Goal: Task Accomplishment & Management: Use online tool/utility

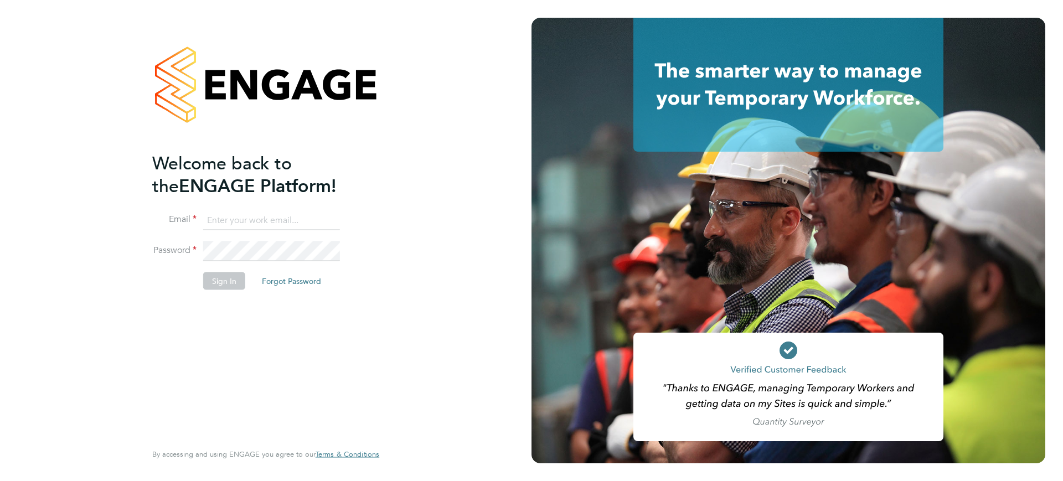
type input "[EMAIL_ADDRESS][DOMAIN_NAME]"
click at [223, 281] on button "Sign In" at bounding box center [224, 281] width 42 height 18
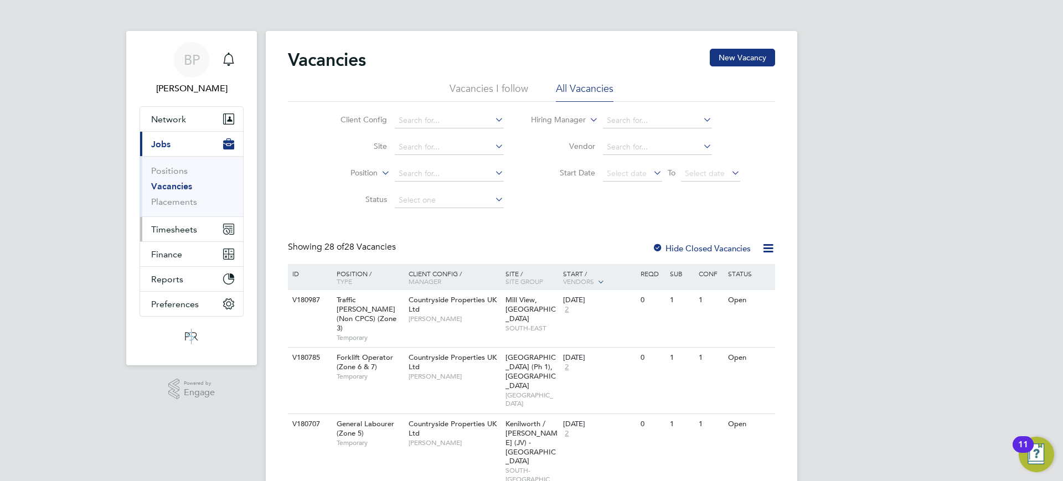
click at [177, 231] on span "Timesheets" at bounding box center [174, 229] width 46 height 11
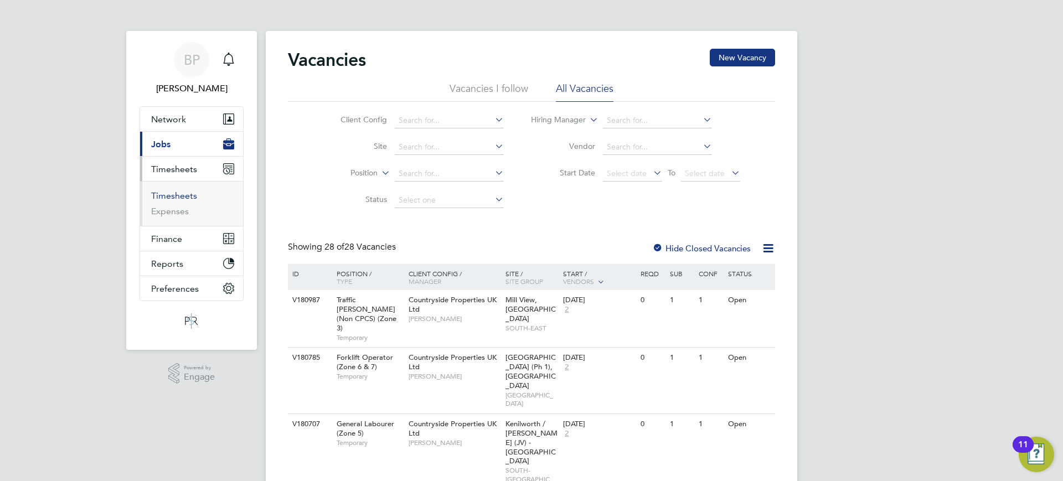
click at [179, 191] on link "Timesheets" at bounding box center [174, 195] width 46 height 11
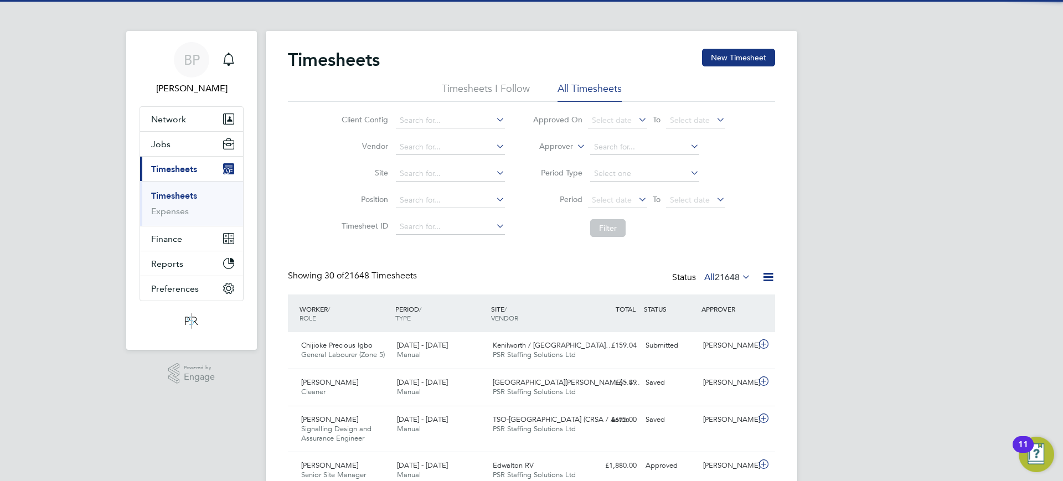
click at [571, 147] on label "Approver" at bounding box center [548, 146] width 50 height 11
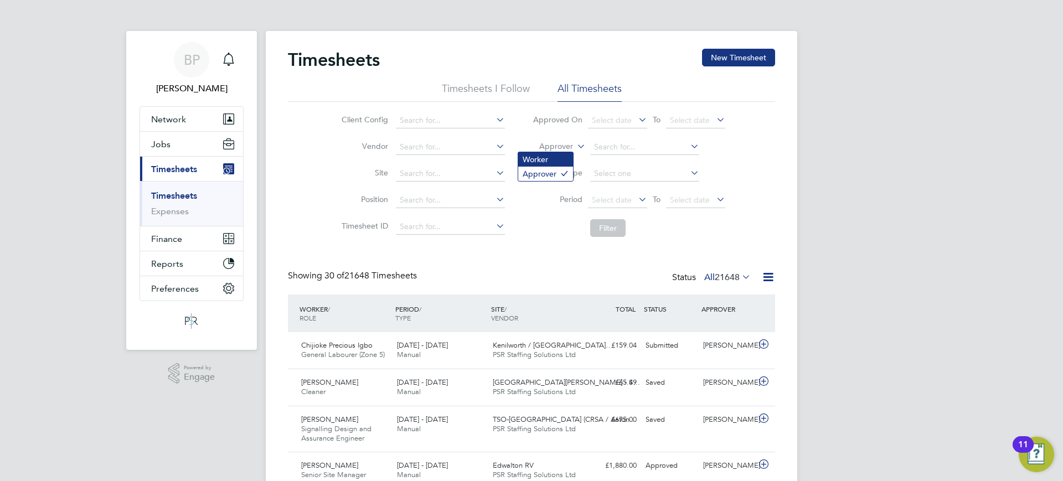
click at [536, 161] on li "Worker" at bounding box center [545, 159] width 55 height 14
click at [600, 142] on input at bounding box center [644, 146] width 109 height 15
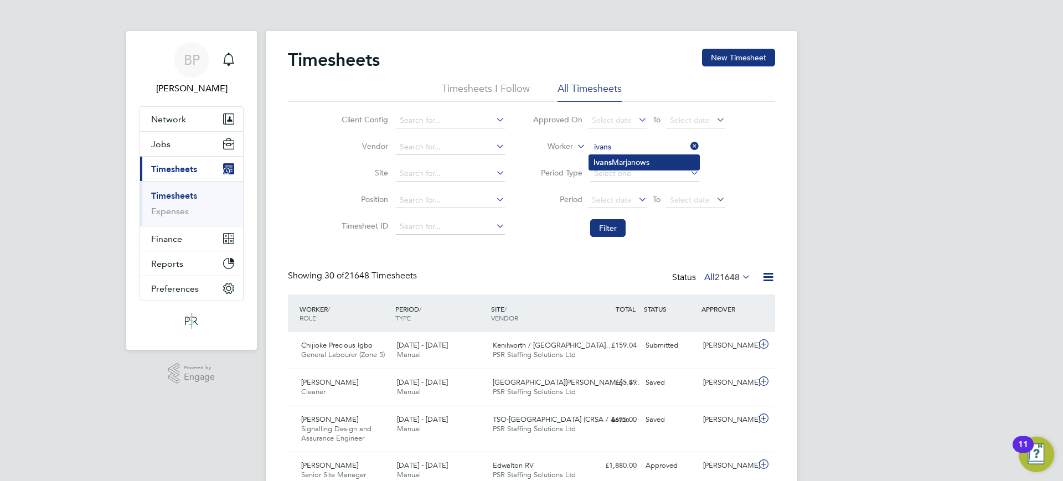
click at [614, 159] on li "[PERSON_NAME]" at bounding box center [644, 162] width 110 height 15
type input "[PERSON_NAME]"
click at [613, 221] on button "Filter" at bounding box center [607, 228] width 35 height 18
